Goal: Information Seeking & Learning: Learn about a topic

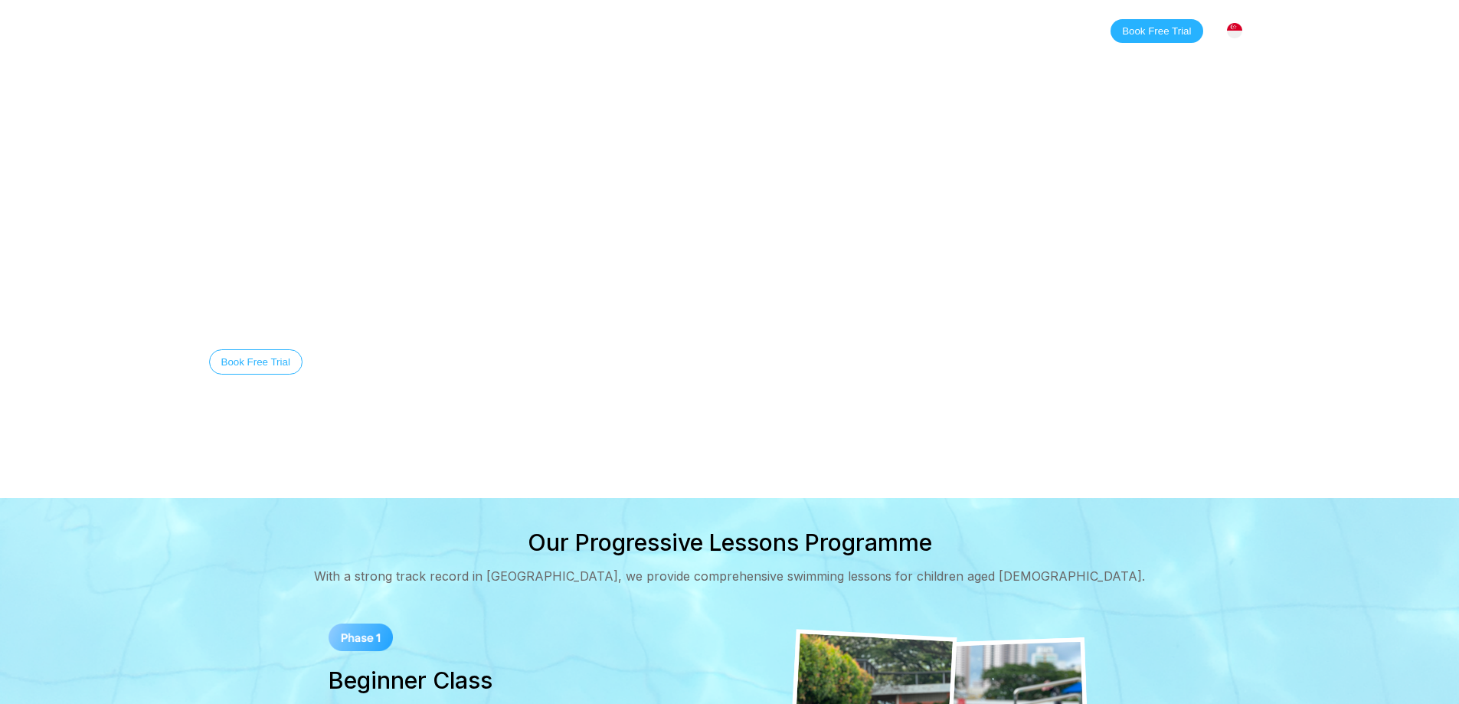
click at [353, 34] on link "Classes" at bounding box center [364, 30] width 74 height 15
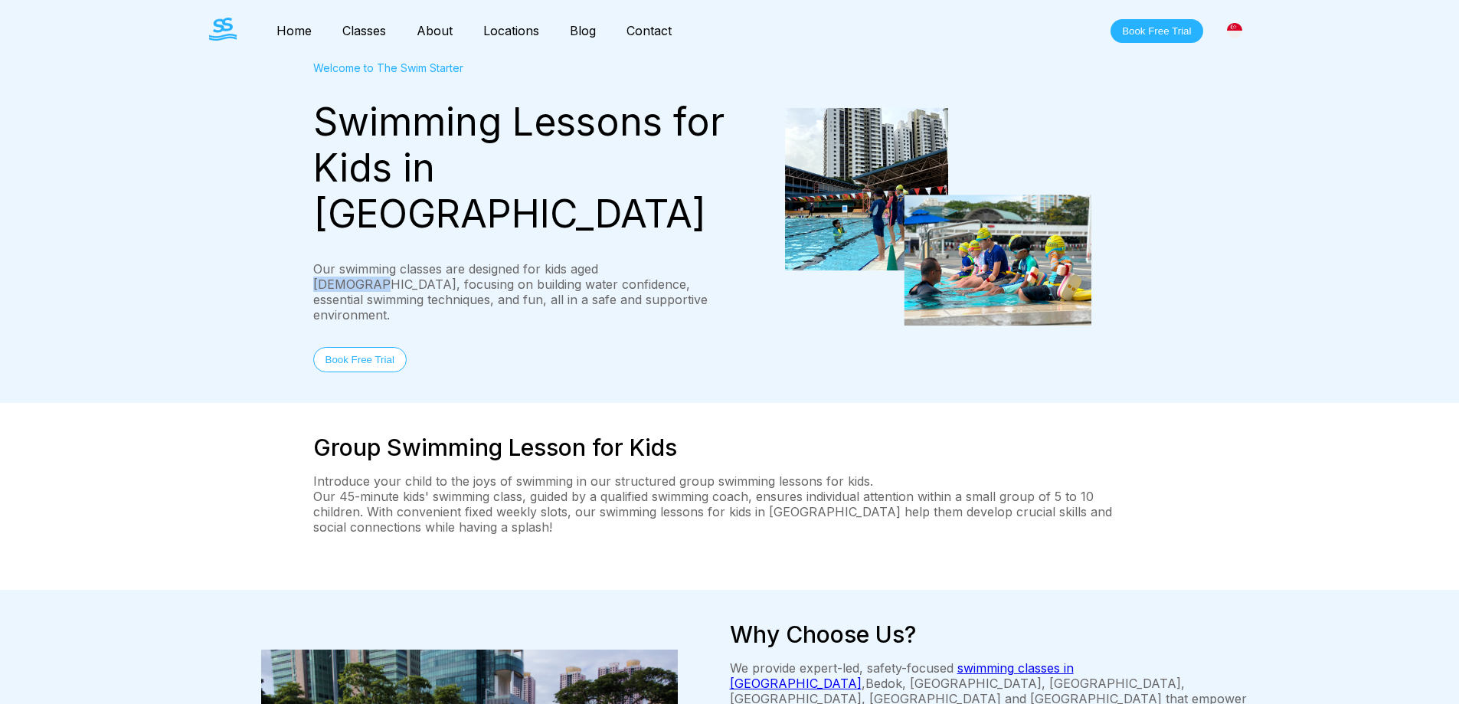
drag, startPoint x: 598, startPoint y: 224, endPoint x: 649, endPoint y: 224, distance: 51.3
click at [649, 261] on div "Our swimming classes are designed for kids aged [DEMOGRAPHIC_DATA], focusing on…" at bounding box center [521, 291] width 417 height 61
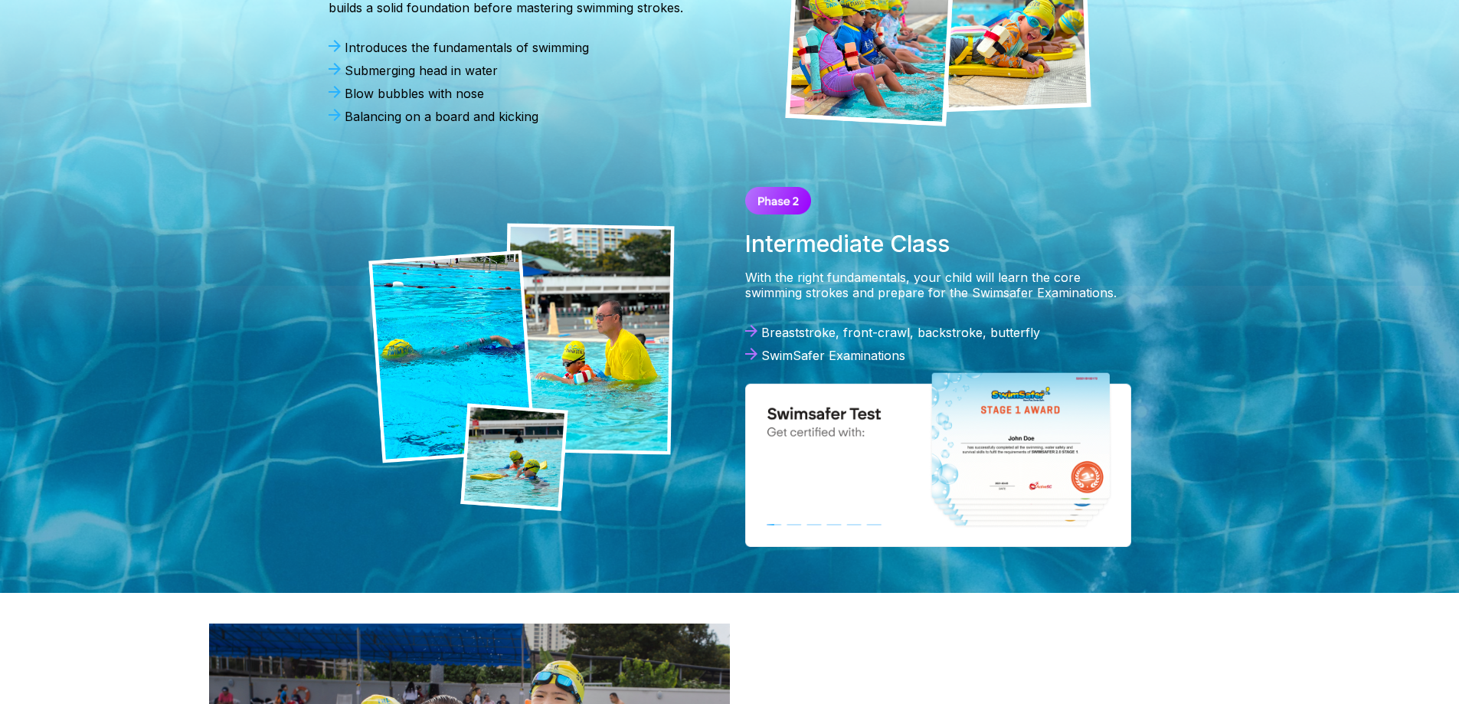
scroll to position [1531, 0]
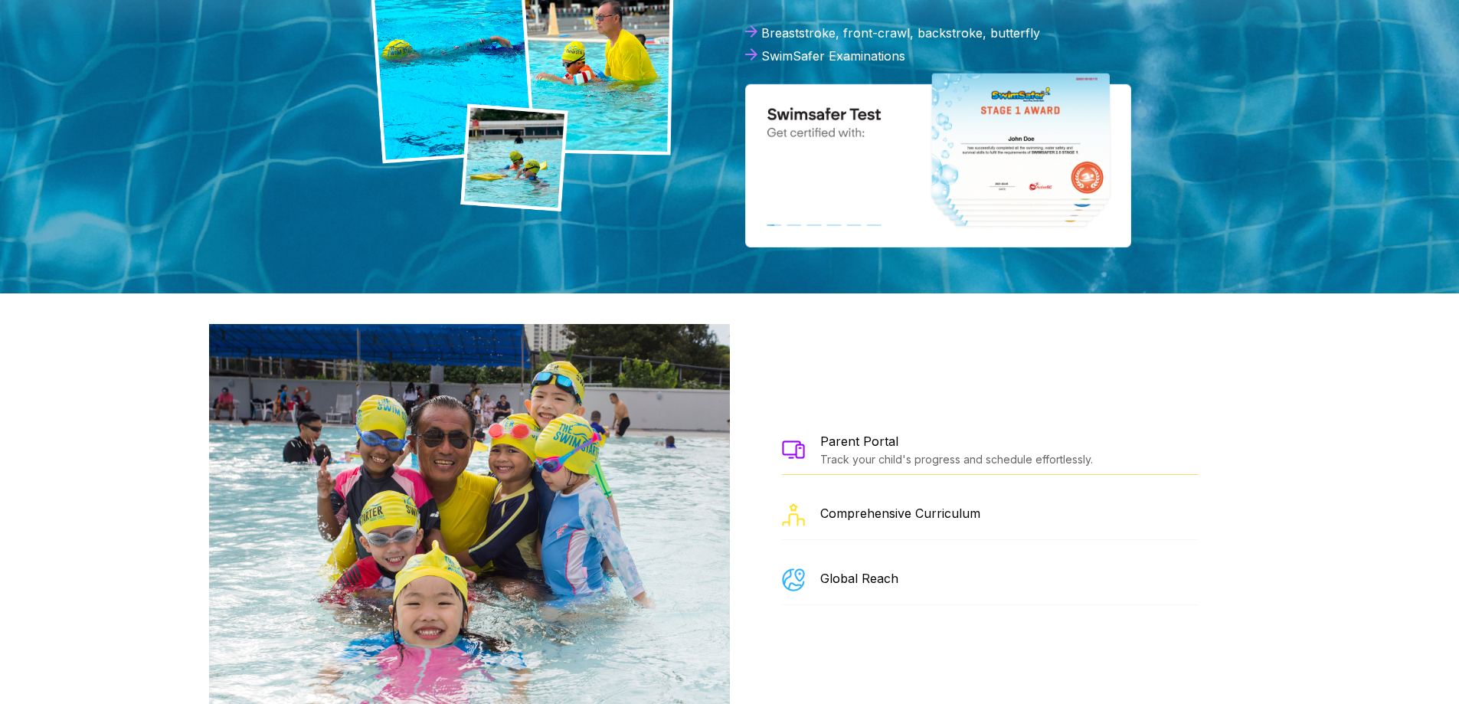
click at [778, 148] on img at bounding box center [938, 159] width 386 height 176
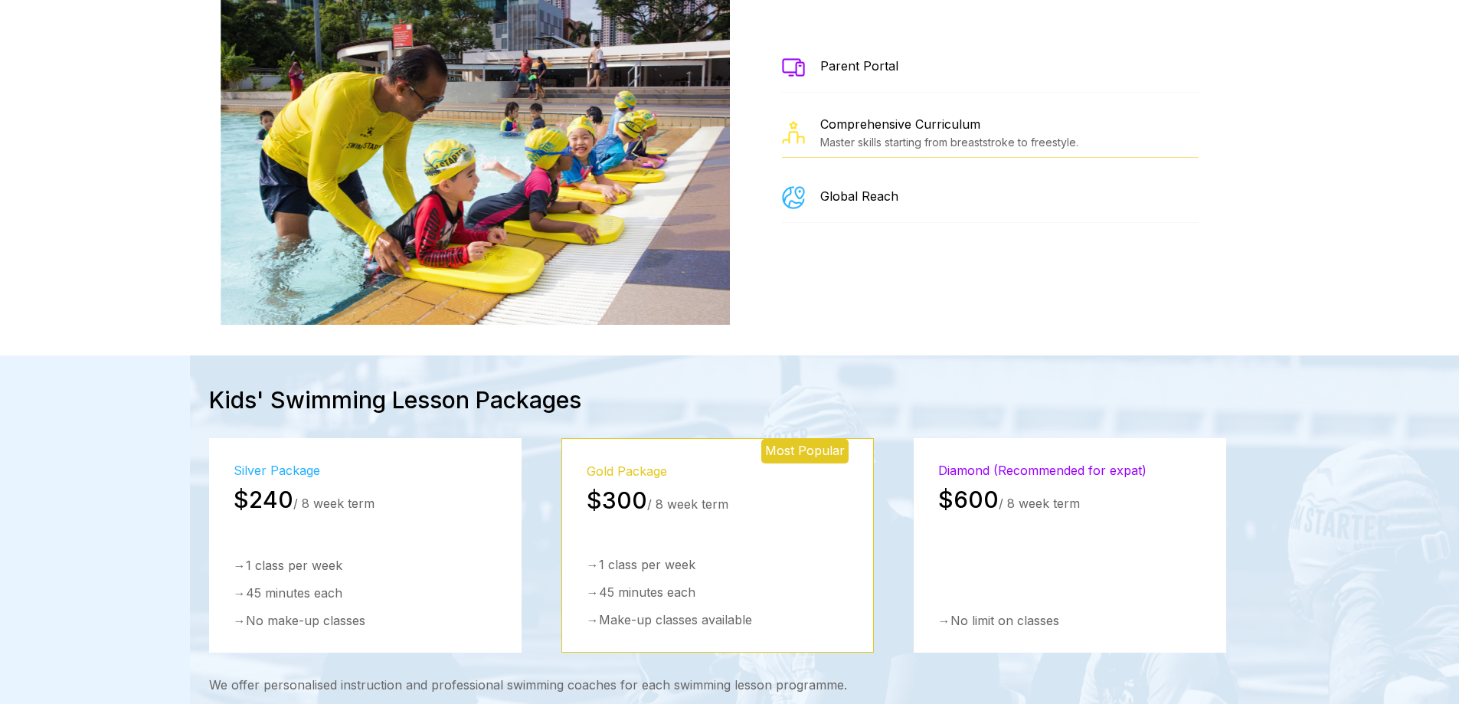
scroll to position [1914, 0]
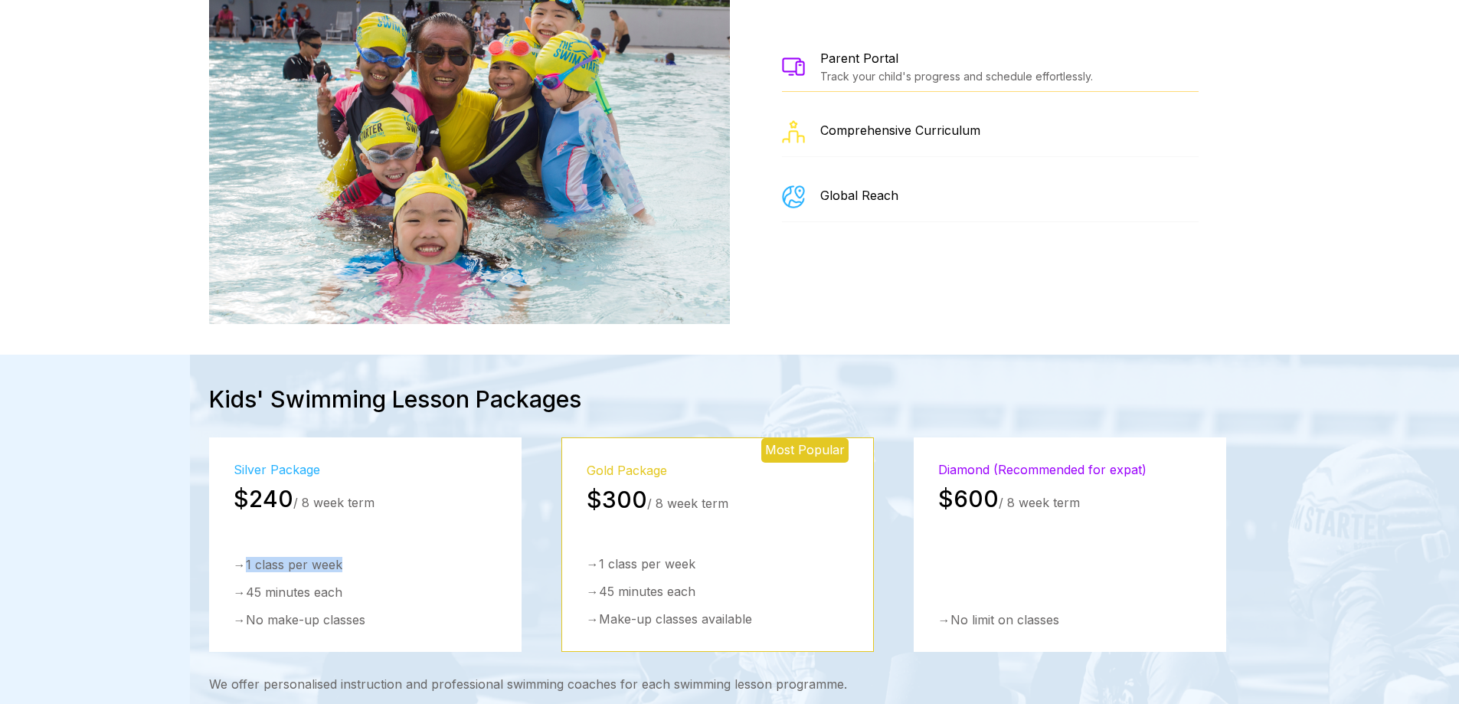
drag, startPoint x: 247, startPoint y: 488, endPoint x: 363, endPoint y: 479, distance: 115.9
click at [363, 557] on div "→ 1 class per week" at bounding box center [365, 564] width 263 height 15
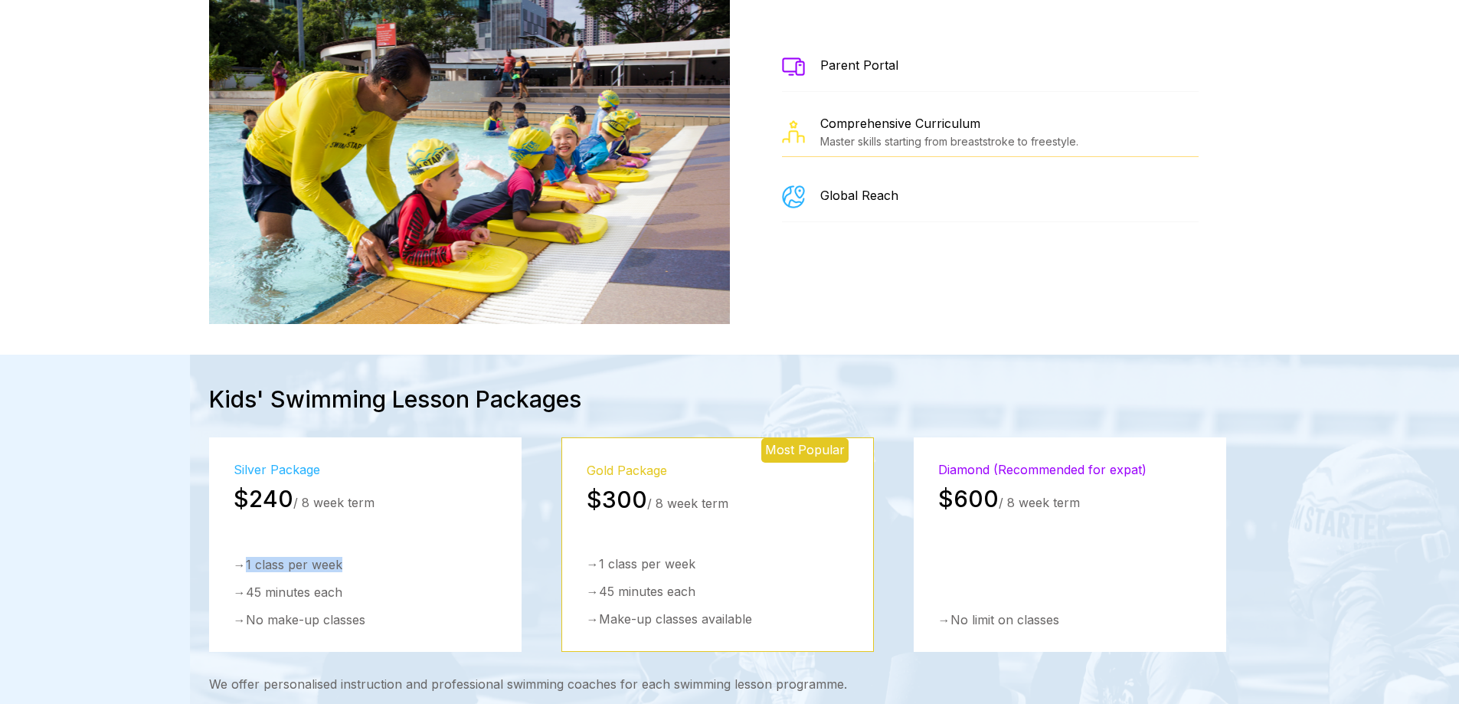
drag, startPoint x: 251, startPoint y: 488, endPoint x: 410, endPoint y: 485, distance: 158.5
click at [378, 557] on div "→ 1 class per week" at bounding box center [365, 564] width 263 height 15
click at [411, 557] on div "→ 1 class per week" at bounding box center [365, 564] width 263 height 15
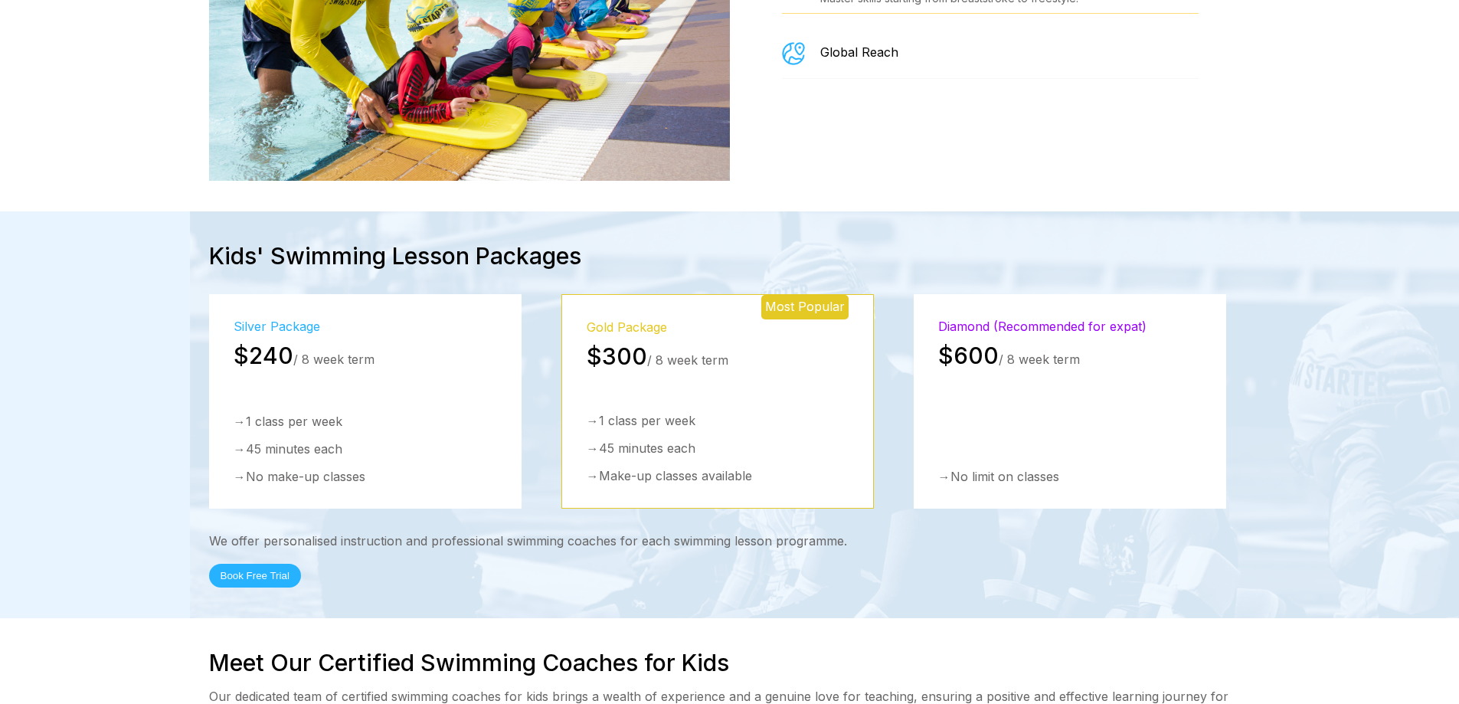
scroll to position [2067, 0]
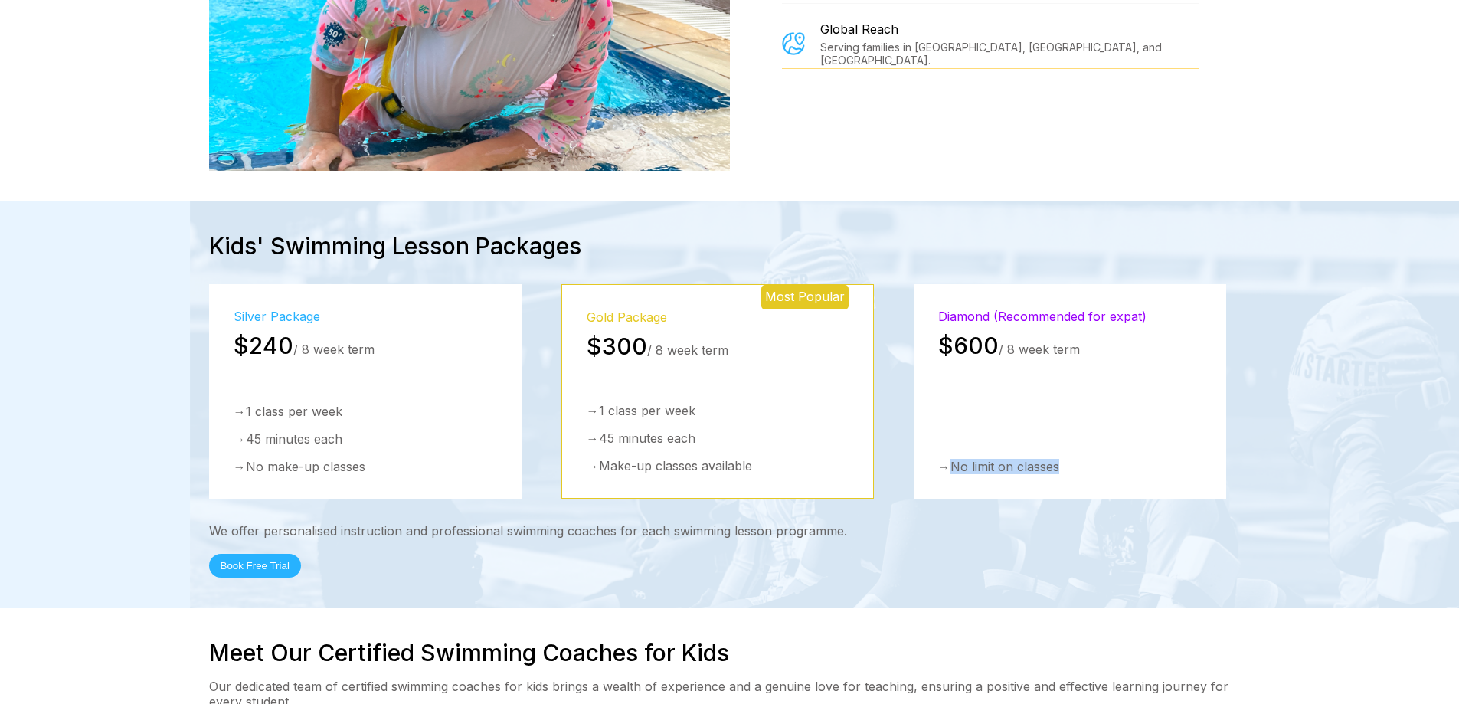
drag, startPoint x: 952, startPoint y: 391, endPoint x: 1077, endPoint y: 391, distance: 125.6
click at [1077, 459] on div "→ No limit on classes" at bounding box center [1069, 466] width 263 height 15
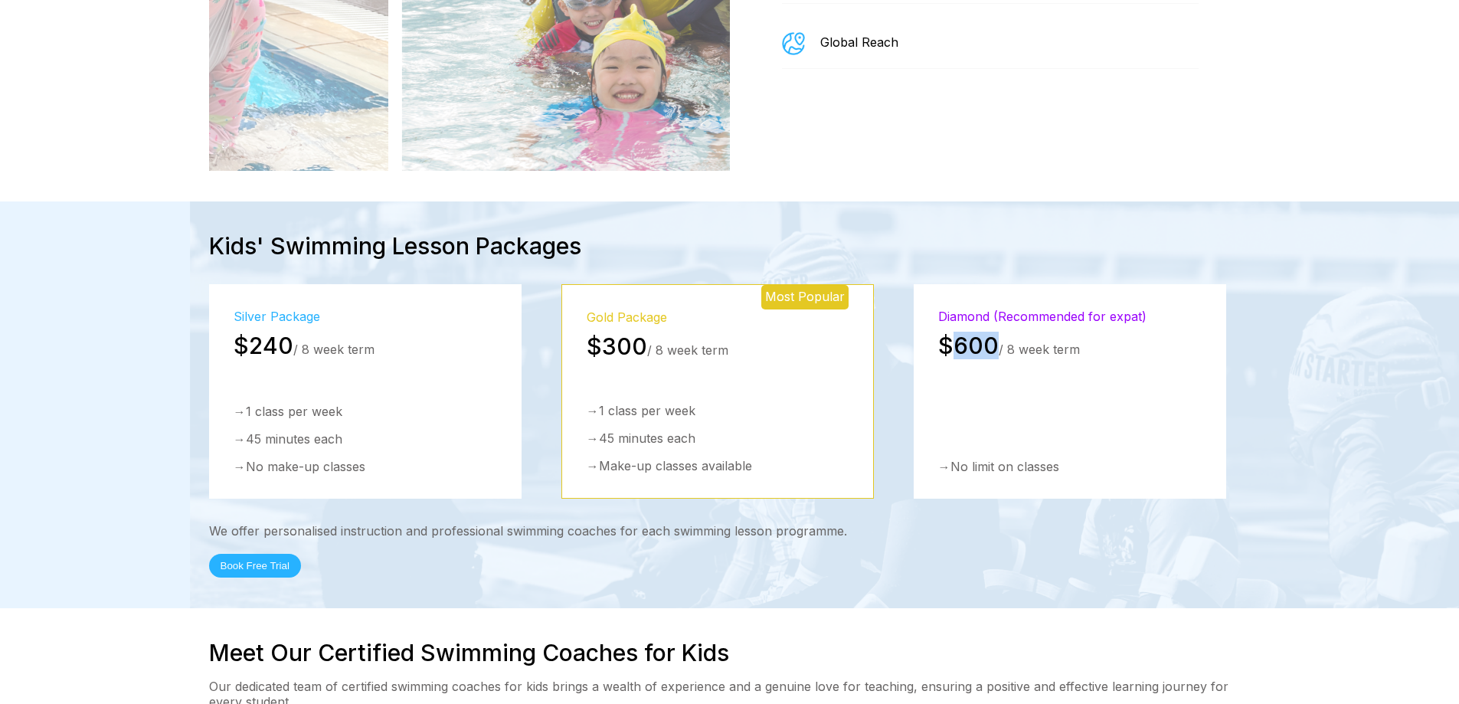
drag, startPoint x: 954, startPoint y: 269, endPoint x: 996, endPoint y: 268, distance: 42.1
click at [996, 332] on span "$600" at bounding box center [968, 346] width 60 height 28
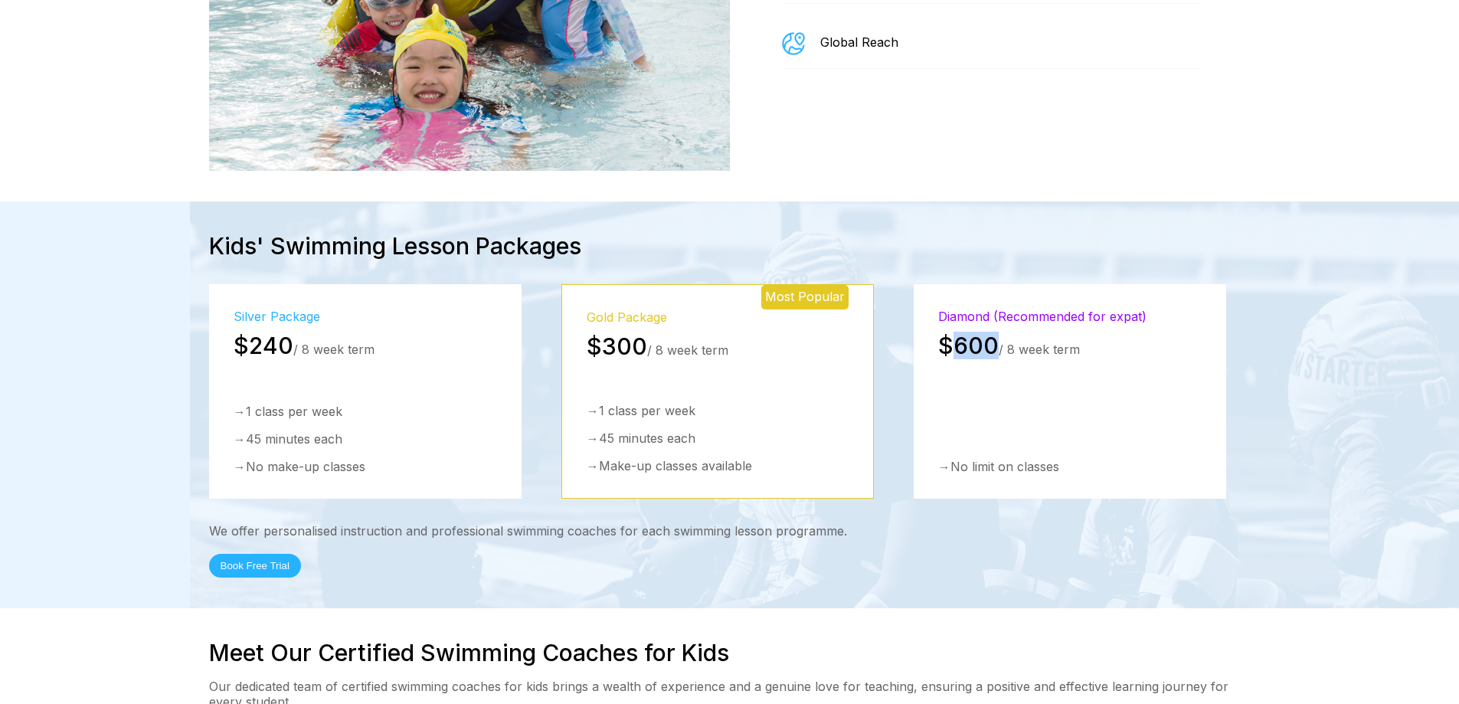
click at [969, 299] on div "Diamond (Recommended for expat) $600 / 8 week term → No limit on classes" at bounding box center [1070, 391] width 312 height 214
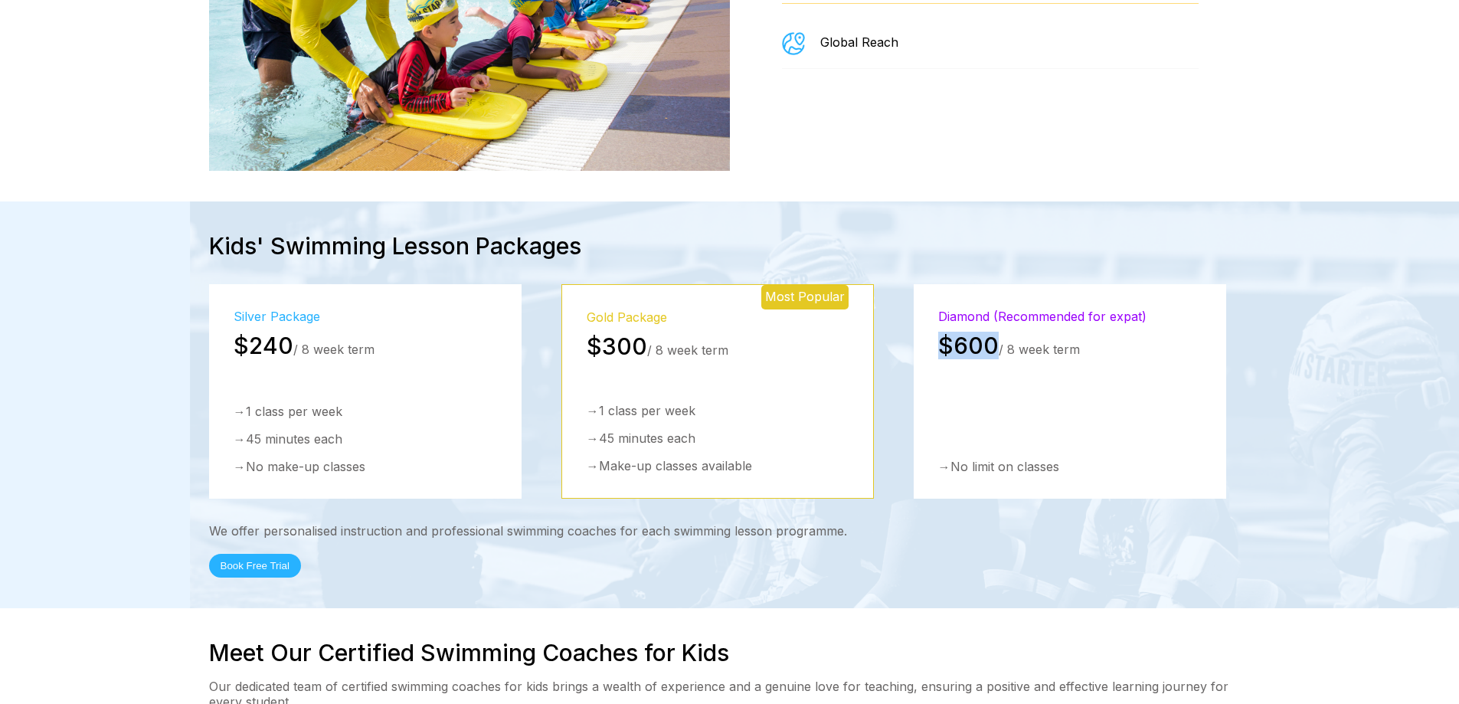
drag, startPoint x: 937, startPoint y: 267, endPoint x: 989, endPoint y: 270, distance: 52.2
click at [989, 332] on span "$600" at bounding box center [968, 346] width 60 height 28
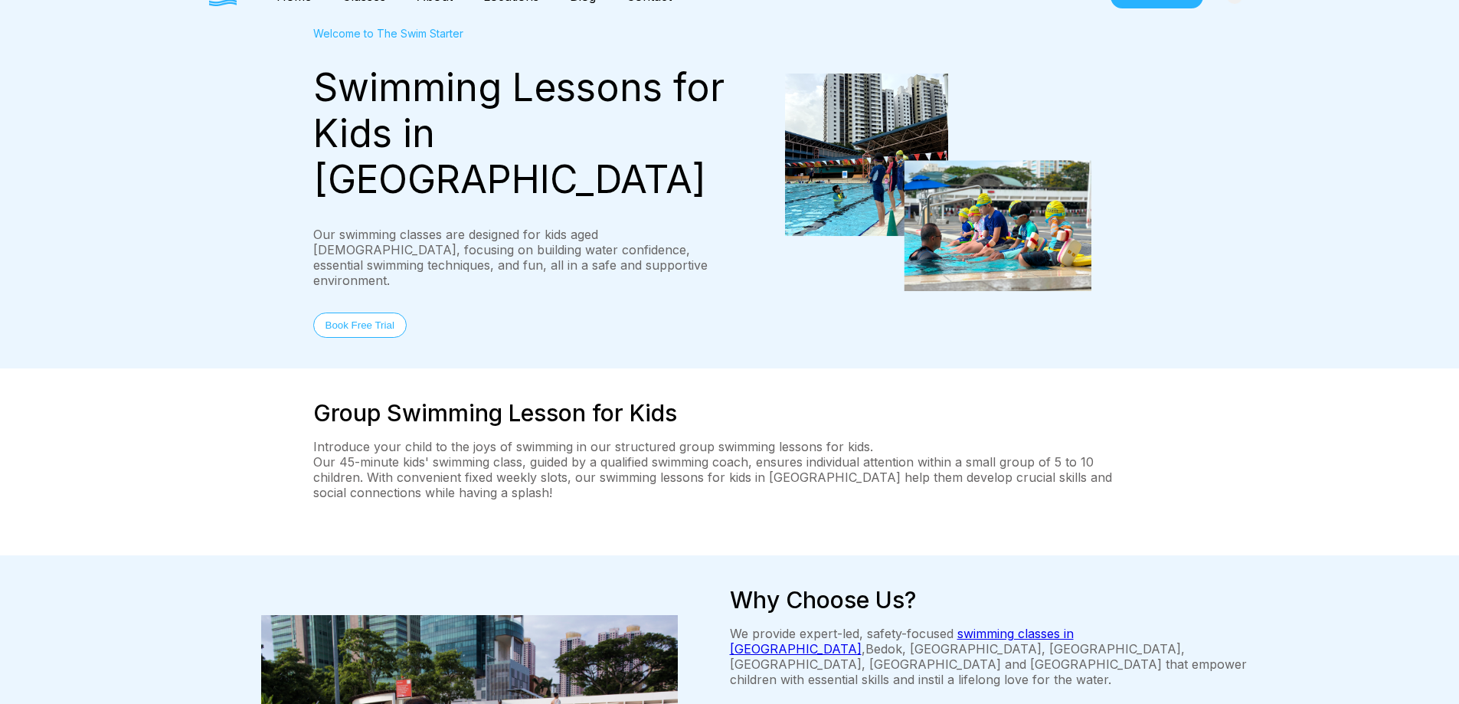
scroll to position [0, 0]
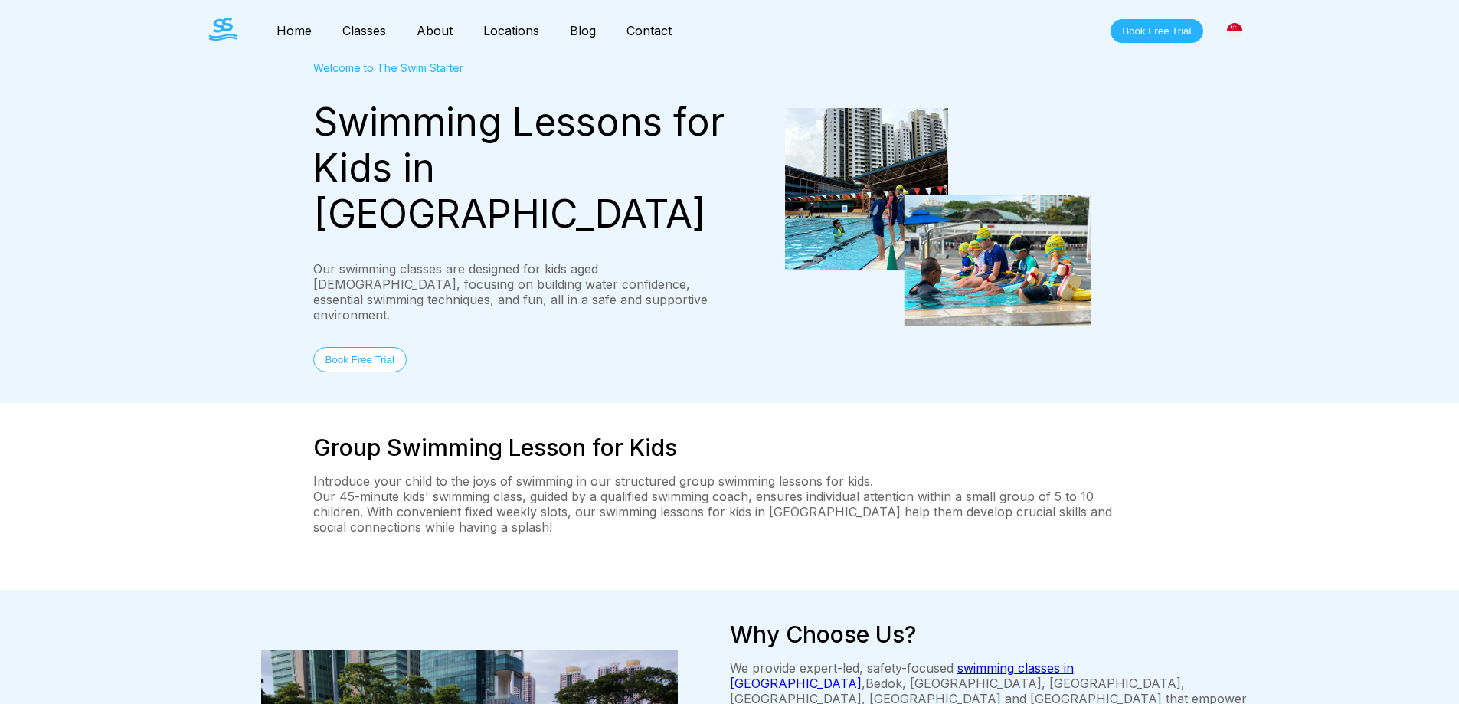
click at [432, 32] on link "About" at bounding box center [434, 30] width 67 height 15
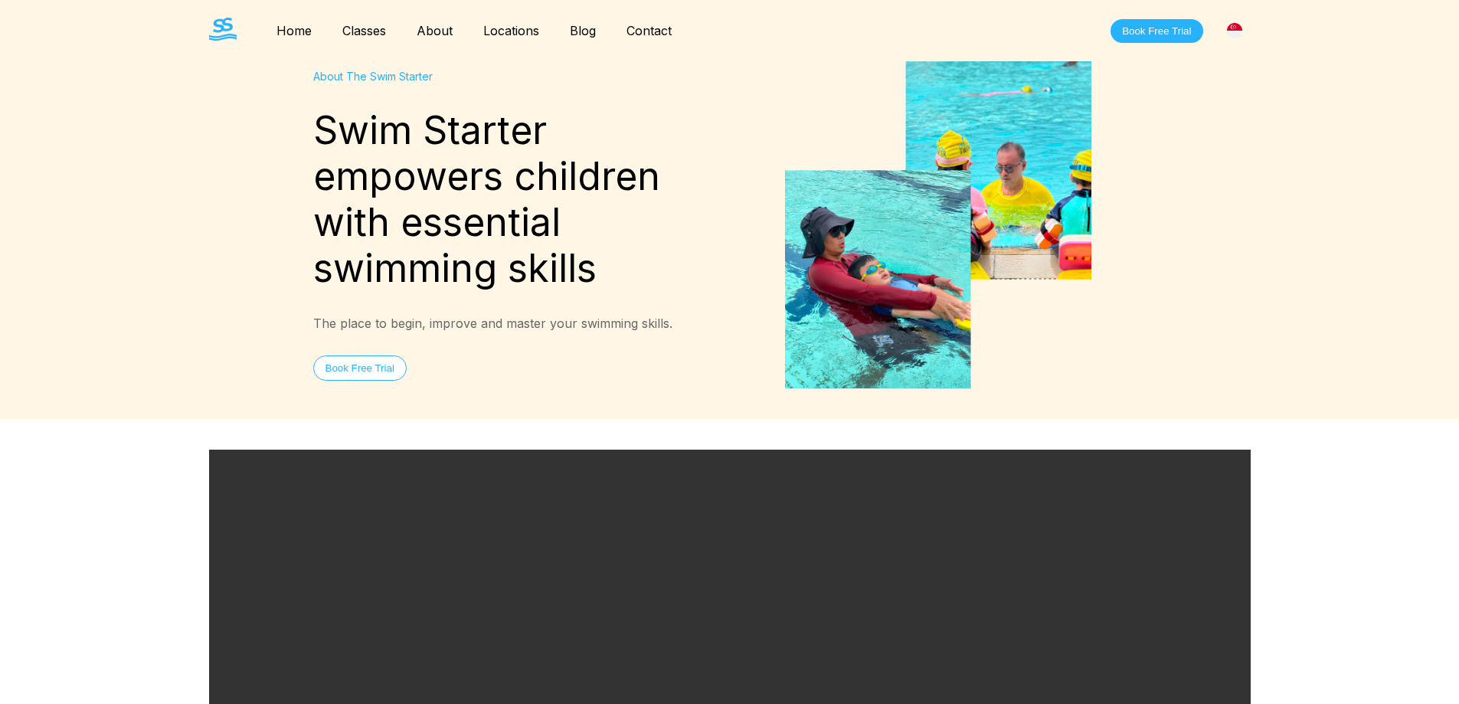
click at [273, 30] on link "Home" at bounding box center [294, 30] width 66 height 15
